Goal: Check status: Check status

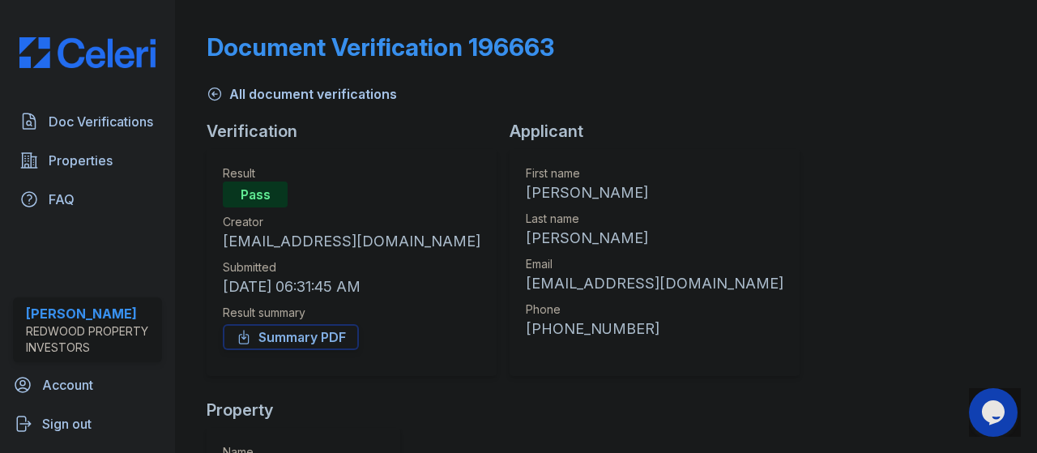
click at [271, 93] on link "All document verifications" at bounding box center [302, 93] width 190 height 19
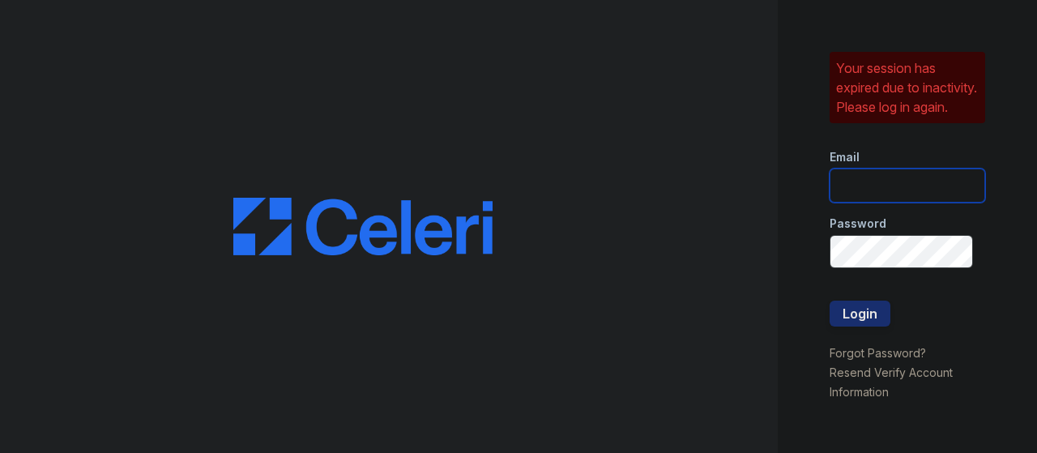
drag, startPoint x: 956, startPoint y: 191, endPoint x: 948, endPoint y: 193, distance: 8.3
click at [505, 191] on input "email" at bounding box center [908, 186] width 156 height 34
type input "noe@redwood-property.com"
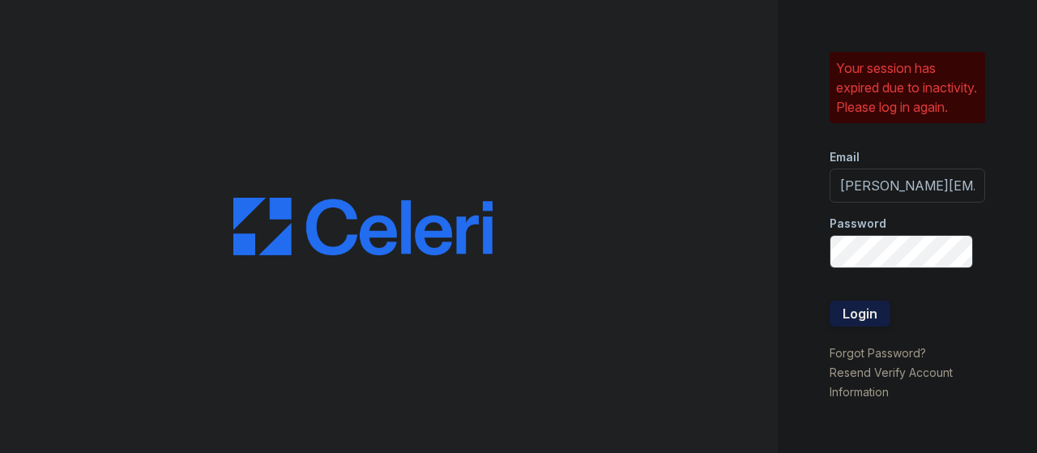
click at [505, 319] on button "Login" at bounding box center [860, 314] width 61 height 26
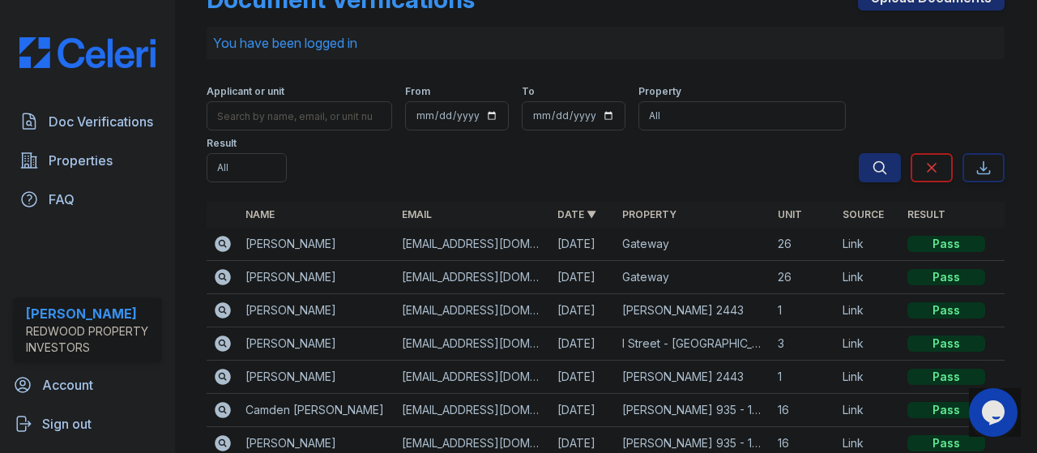
scroll to position [81, 0]
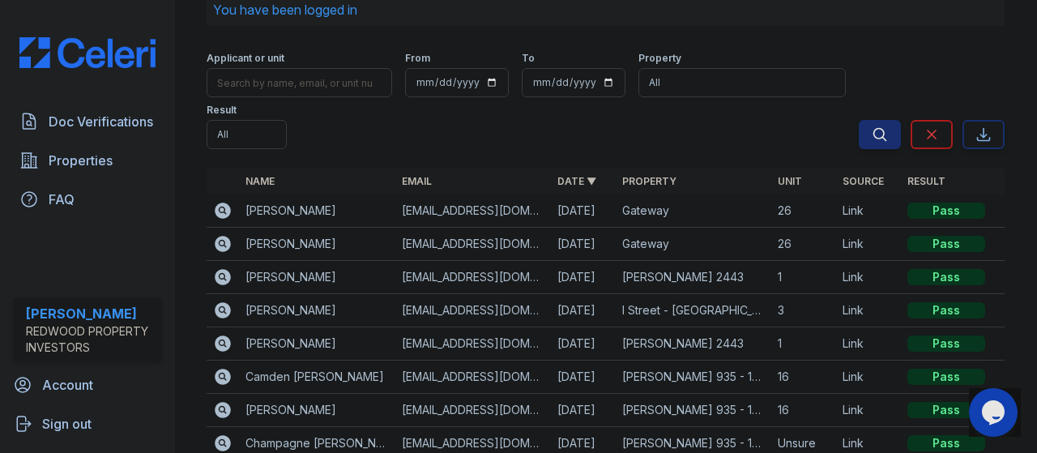
click at [224, 346] on icon at bounding box center [223, 343] width 16 height 16
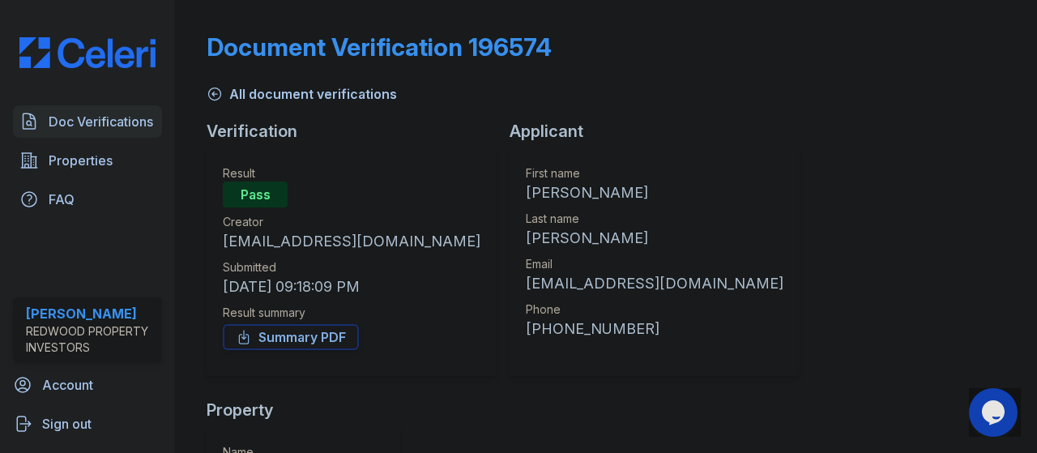
click at [144, 129] on span "Doc Verifications" at bounding box center [101, 121] width 105 height 19
